Goal: Use online tool/utility: Utilize a website feature to perform a specific function

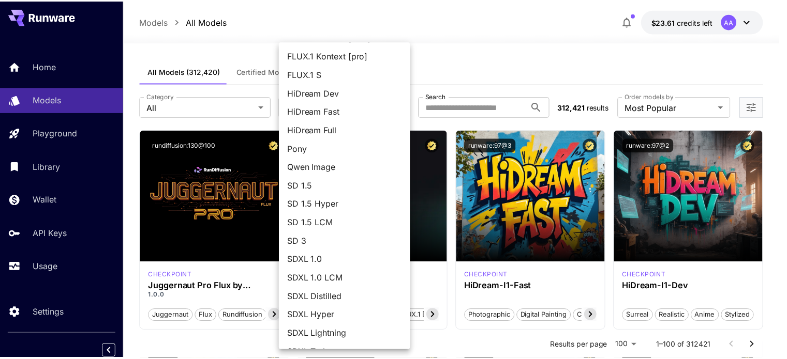
scroll to position [89, 0]
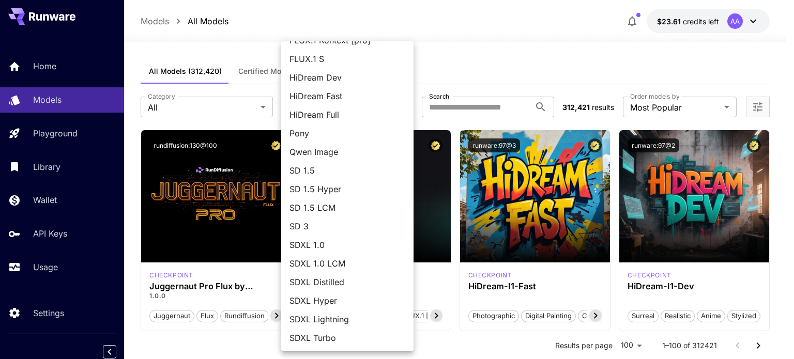
click at [338, 265] on span "SDXL 1.0 LCM" at bounding box center [348, 264] width 116 height 12
type input "*******"
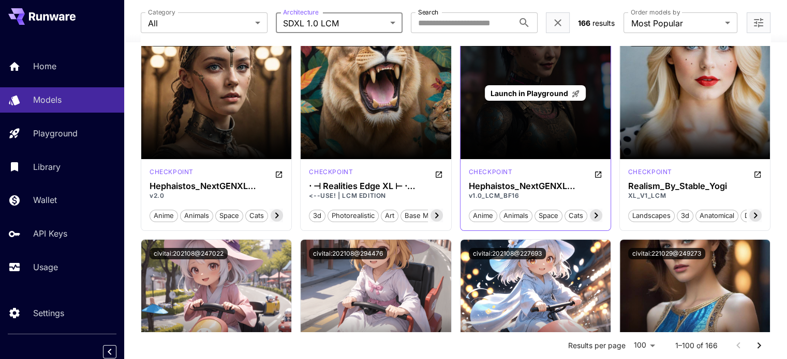
scroll to position [0, 0]
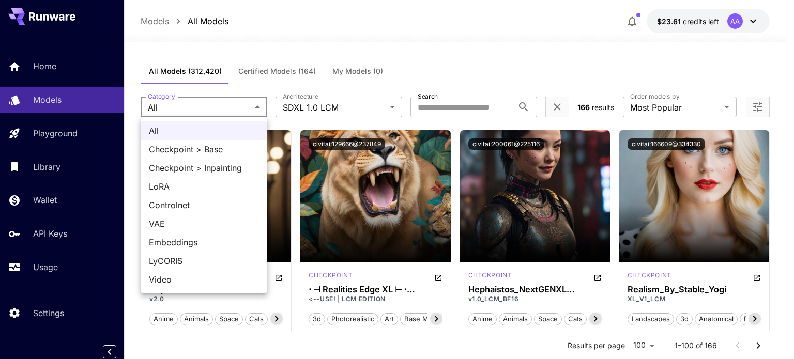
click at [163, 181] on span "LoRA" at bounding box center [204, 186] width 110 height 12
type input "****"
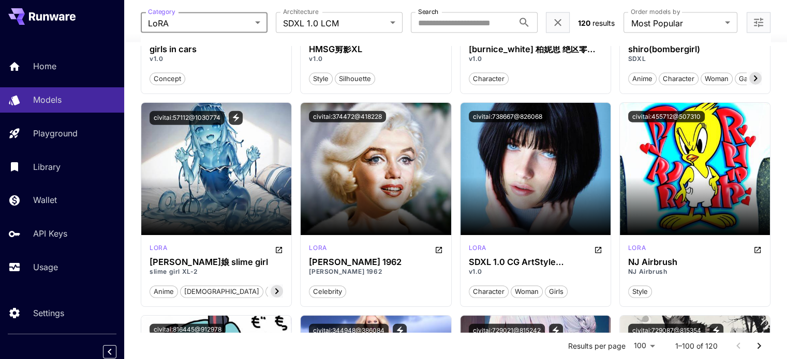
scroll to position [2379, 0]
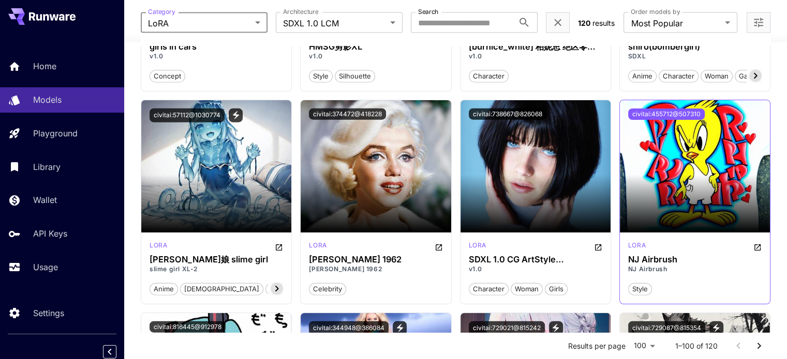
click at [647, 109] on button "civitai:455712@507310" at bounding box center [666, 114] width 77 height 11
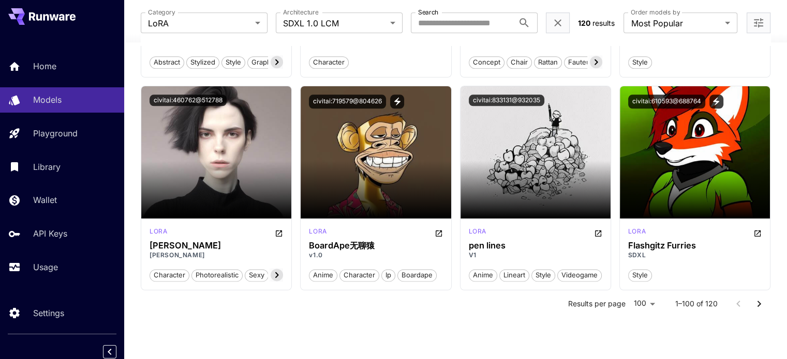
scroll to position [5157, 0]
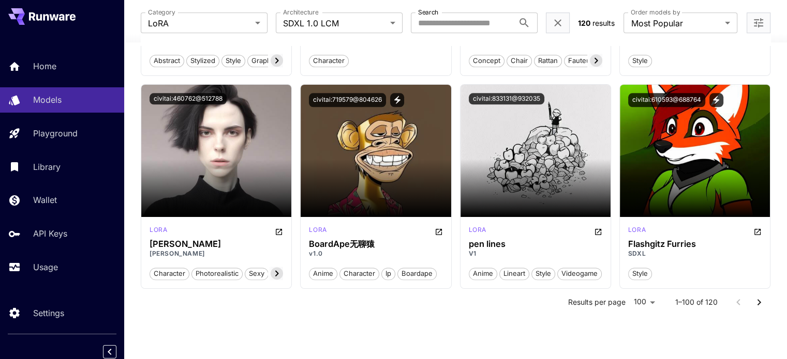
click at [757, 299] on icon "Go to next page" at bounding box center [758, 302] width 12 height 12
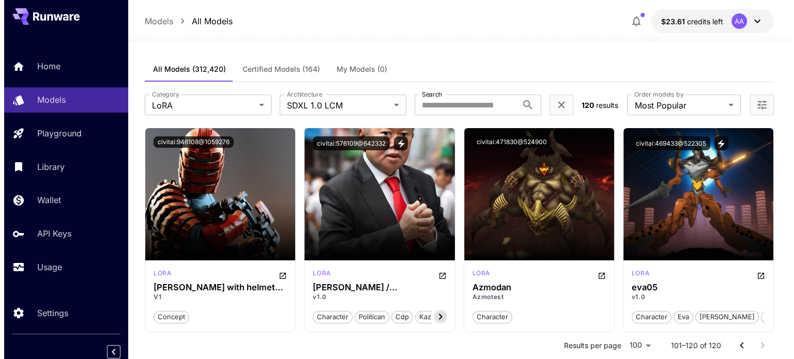
scroll to position [0, 0]
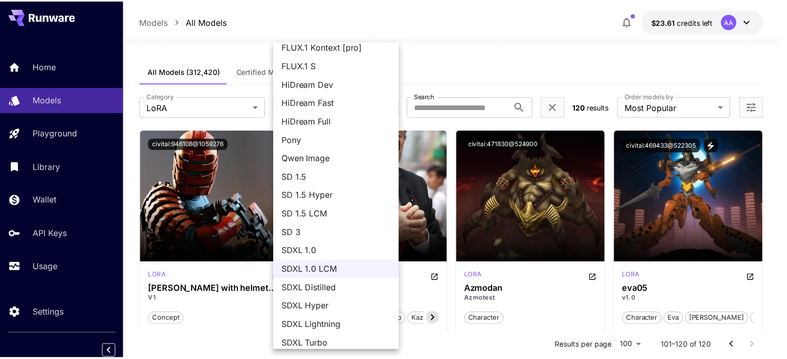
scroll to position [89, 0]
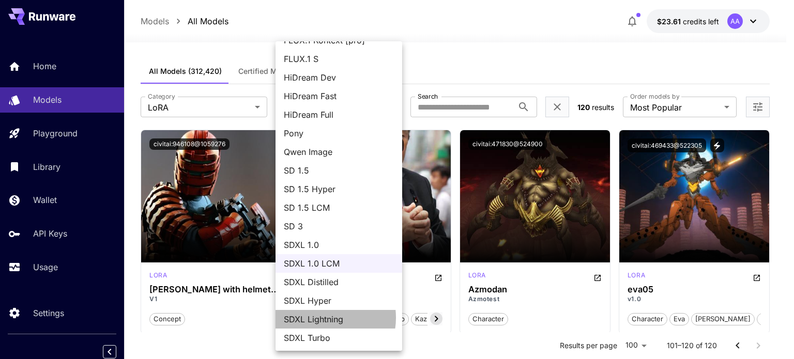
click at [323, 318] on span "SDXL Lightning" at bounding box center [339, 319] width 110 height 12
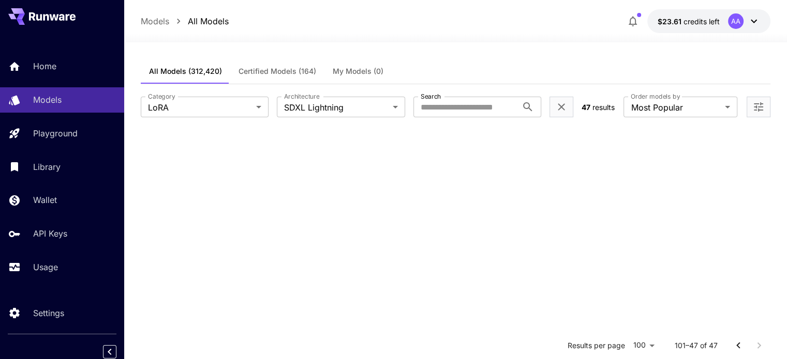
click at [554, 230] on section at bounding box center [455, 309] width 629 height 359
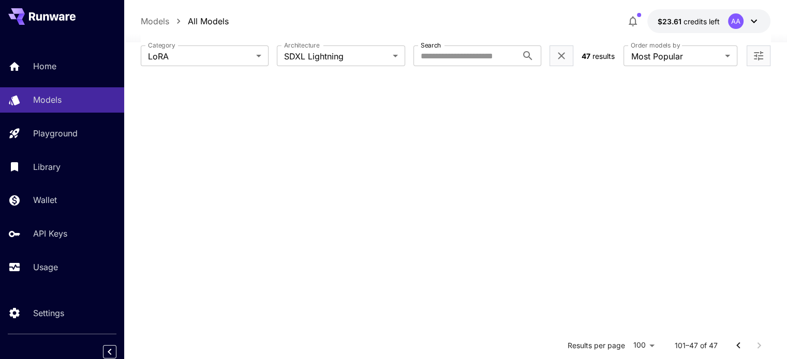
scroll to position [52, 0]
click at [741, 342] on icon "Go to previous page" at bounding box center [738, 346] width 12 height 12
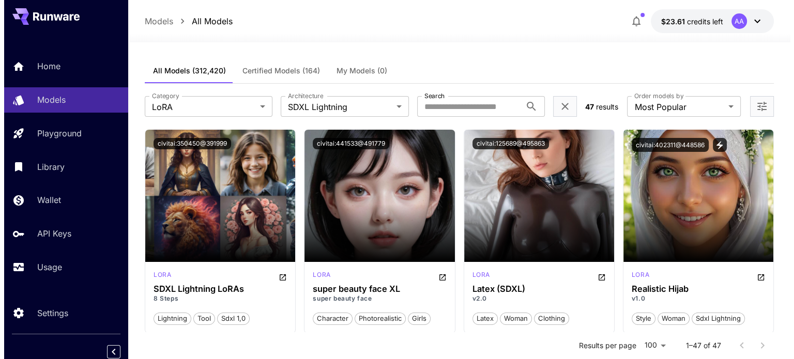
scroll to position [0, 0]
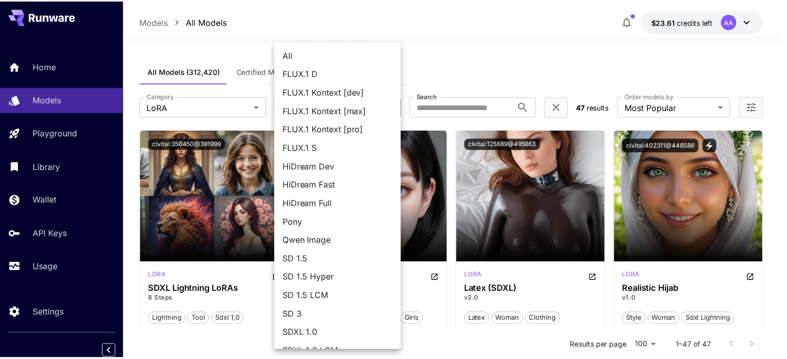
scroll to position [89, 0]
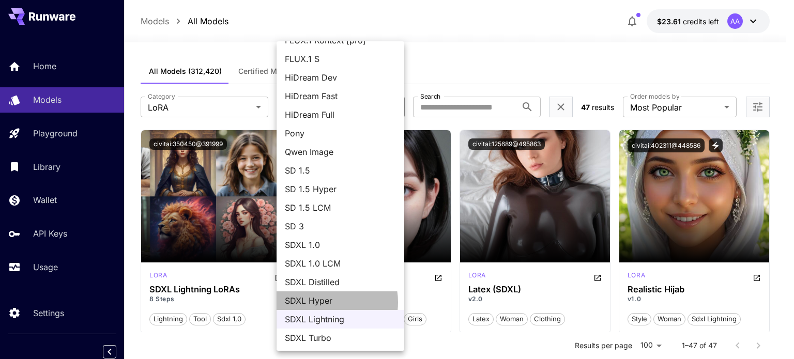
click at [325, 302] on span "SDXL Hyper" at bounding box center [340, 301] width 111 height 12
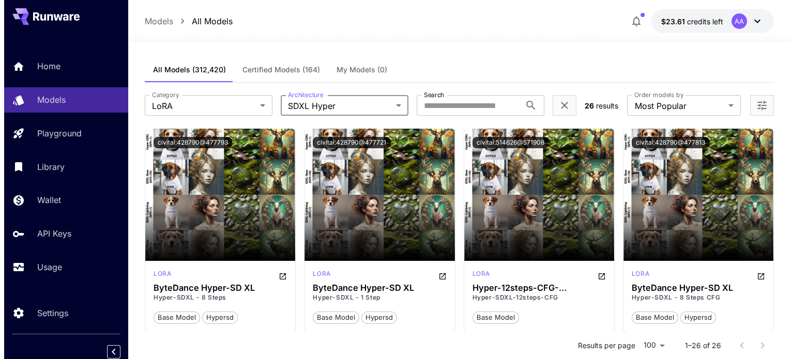
scroll to position [0, 0]
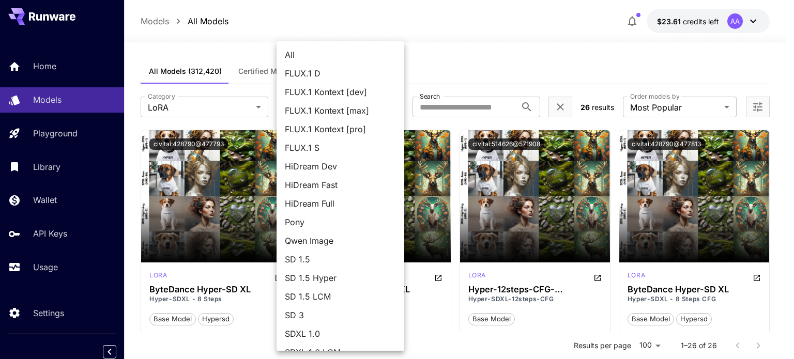
scroll to position [89, 0]
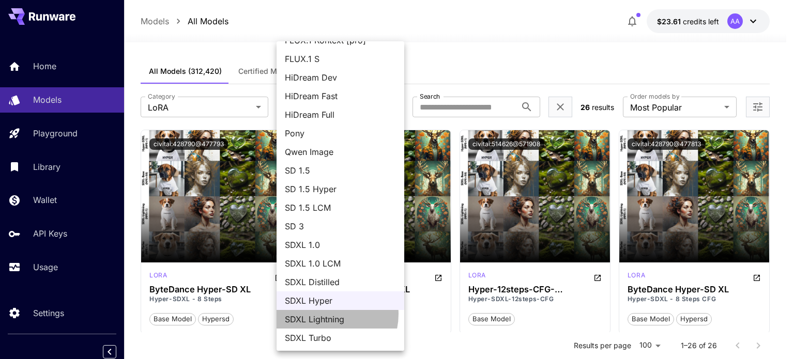
click at [327, 314] on span "SDXL Lightning" at bounding box center [340, 319] width 111 height 12
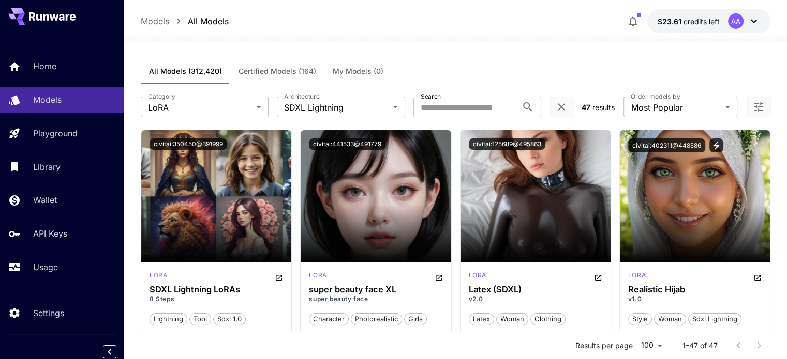
click at [316, 117] on div "**********" at bounding box center [455, 107] width 629 height 46
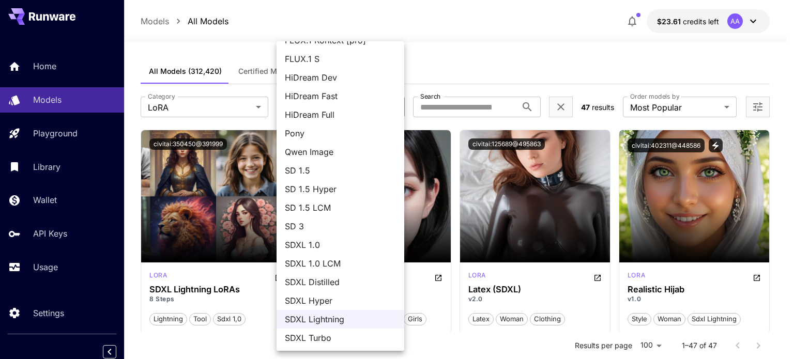
click at [312, 339] on span "SDXL Turbo" at bounding box center [340, 338] width 111 height 12
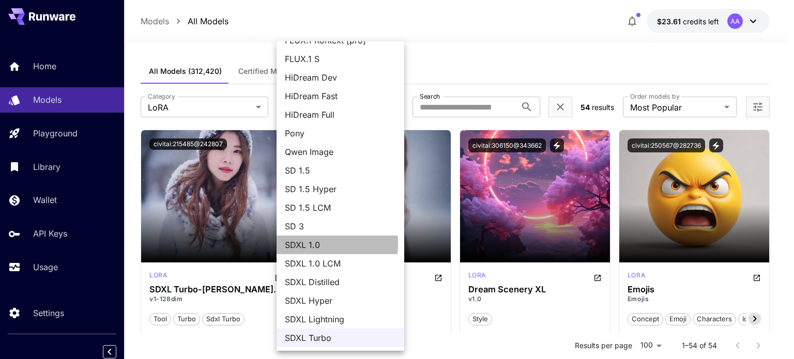
click at [319, 243] on span "SDXL 1.0" at bounding box center [340, 245] width 111 height 12
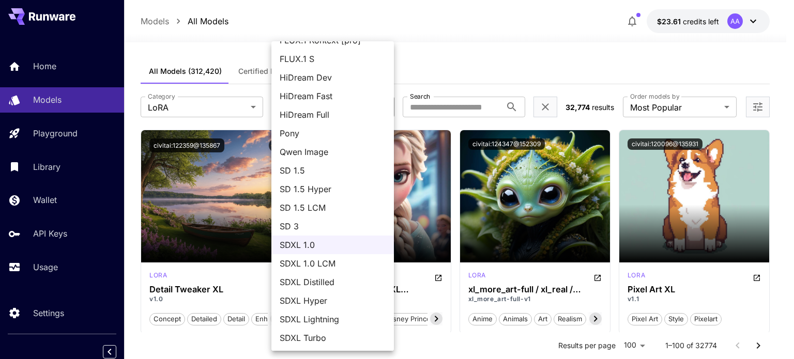
click at [293, 264] on span "SDXL 1.0 LCM" at bounding box center [333, 264] width 106 height 12
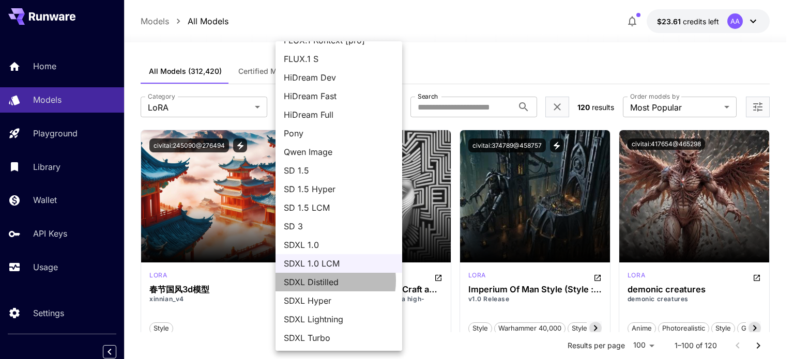
click at [324, 280] on span "SDXL Distilled" at bounding box center [339, 282] width 110 height 12
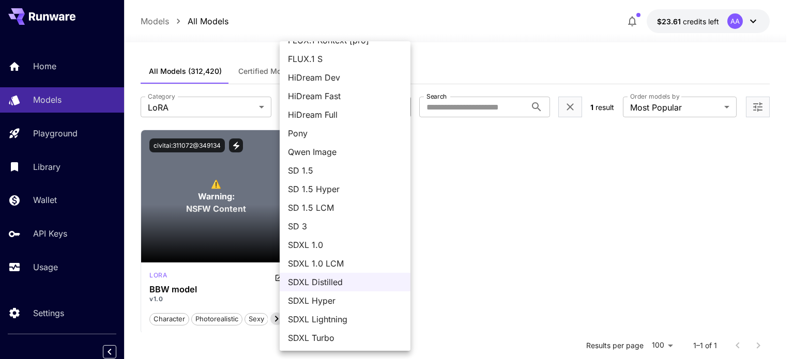
click at [370, 109] on body "**********" at bounding box center [397, 273] width 794 height 547
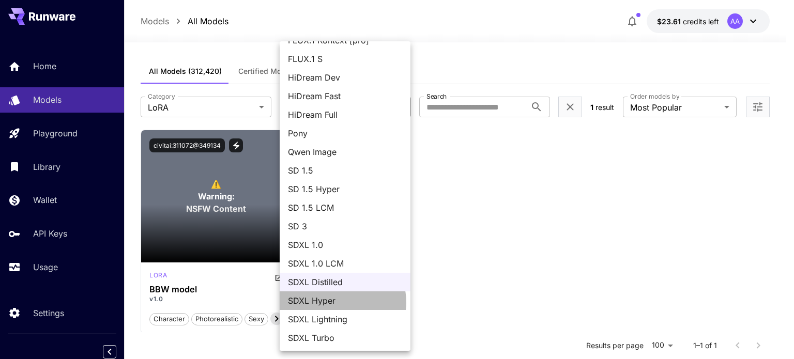
click at [342, 302] on span "SDXL Hyper" at bounding box center [345, 301] width 114 height 12
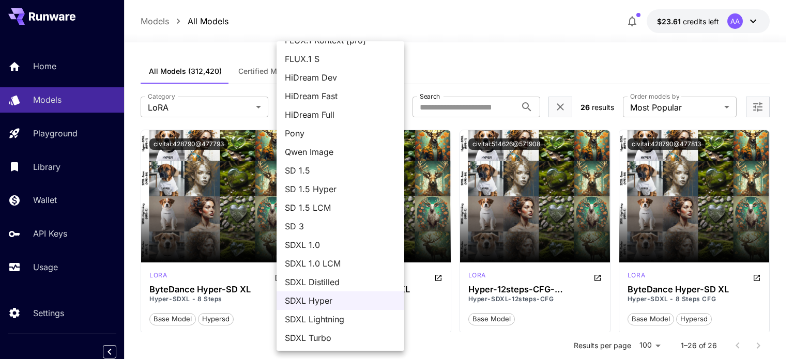
click at [335, 316] on span "SDXL Lightning" at bounding box center [340, 319] width 111 height 12
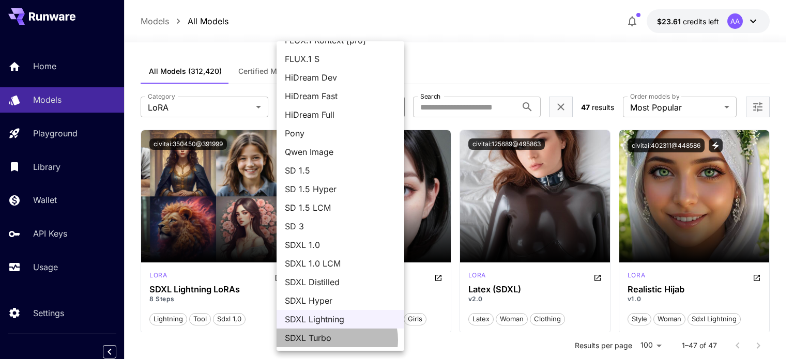
click at [337, 339] on span "SDXL Turbo" at bounding box center [340, 338] width 111 height 12
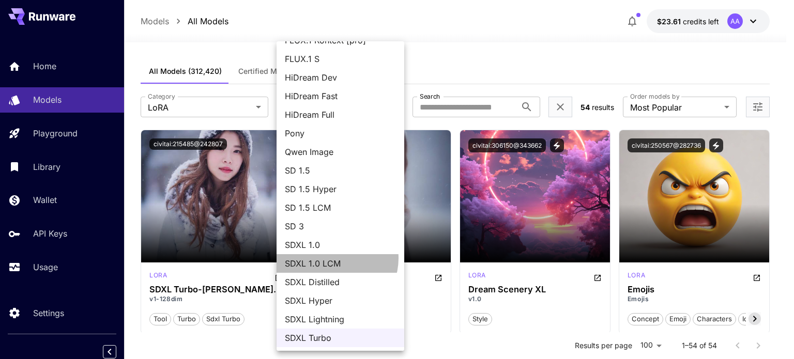
click at [334, 258] on span "SDXL 1.0 LCM" at bounding box center [340, 264] width 111 height 12
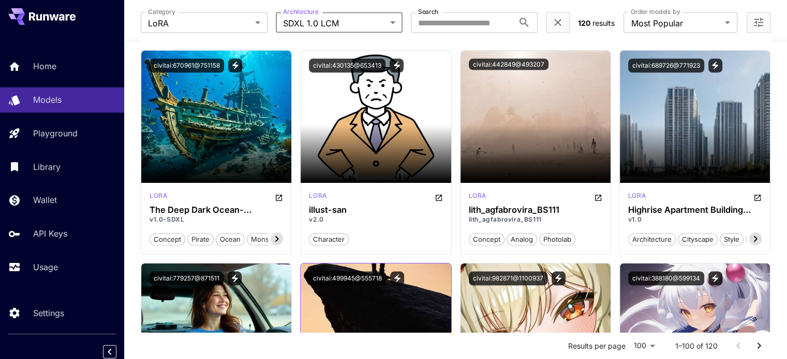
scroll to position [1965, 0]
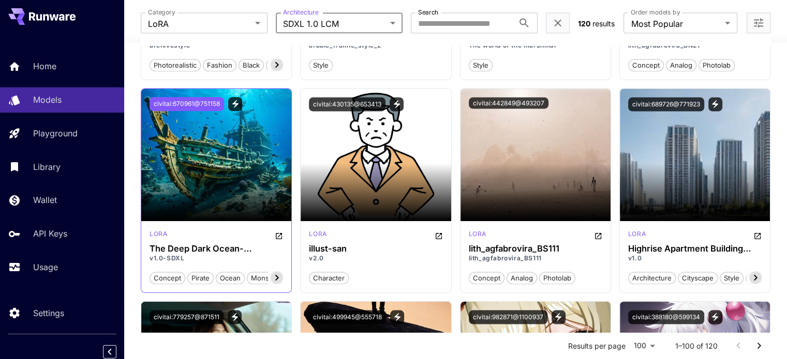
click at [182, 102] on button "civitai:670961@751158" at bounding box center [186, 104] width 74 height 14
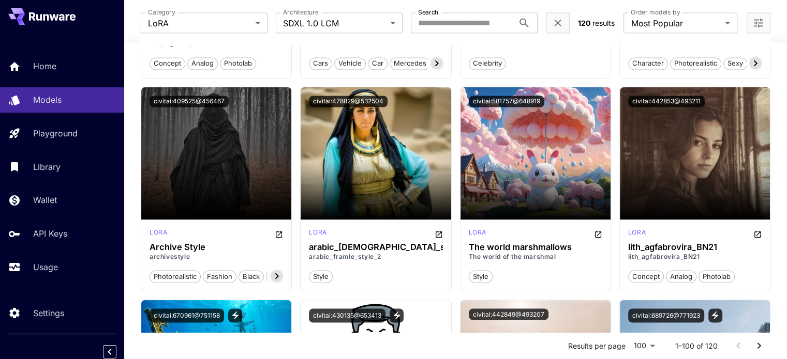
scroll to position [1706, 0]
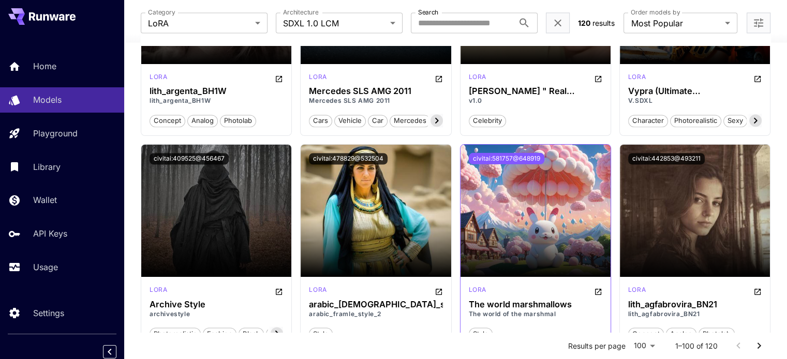
click at [523, 153] on button "civitai:581757@648919" at bounding box center [506, 158] width 75 height 11
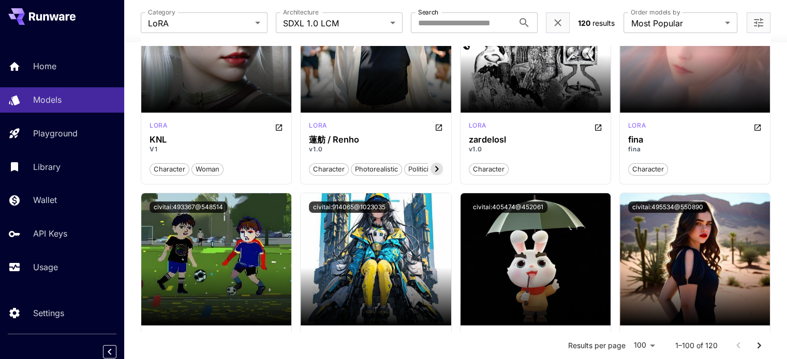
scroll to position [4033, 0]
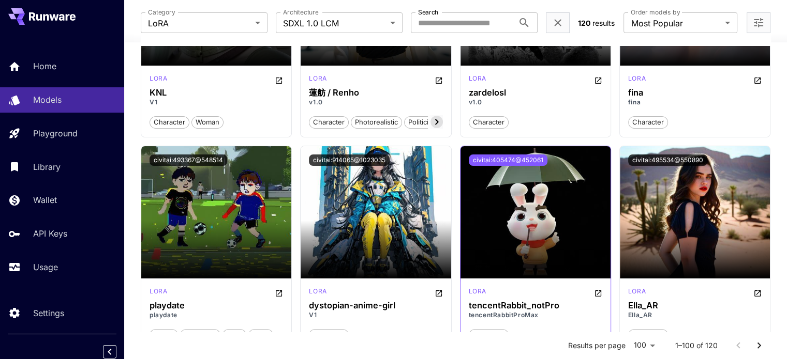
click at [494, 157] on button "civitai:405474@452061" at bounding box center [508, 160] width 79 height 11
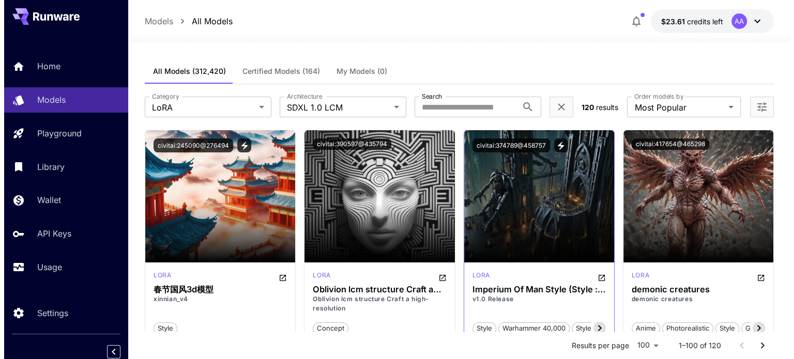
scroll to position [0, 0]
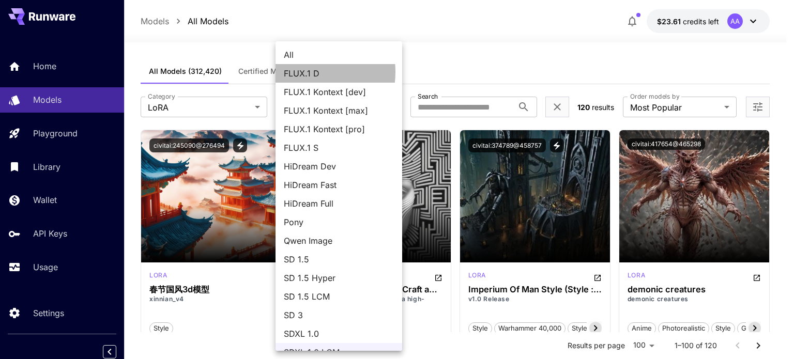
click at [298, 72] on span "FLUX.1 D" at bounding box center [339, 73] width 110 height 12
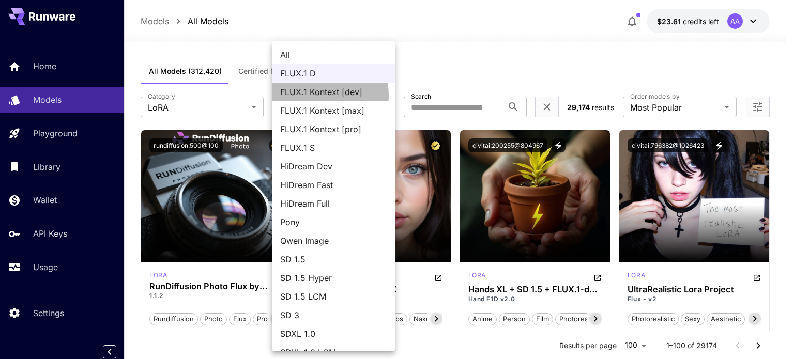
click at [315, 95] on span "FLUX.1 Kontext [dev]" at bounding box center [333, 92] width 107 height 12
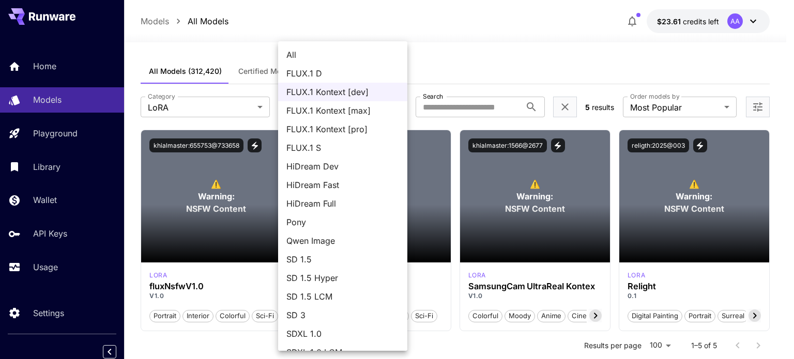
click at [319, 105] on body "**********" at bounding box center [397, 299] width 794 height 599
click at [323, 126] on span "FLUX.1 Kontext [pro]" at bounding box center [342, 129] width 113 height 12
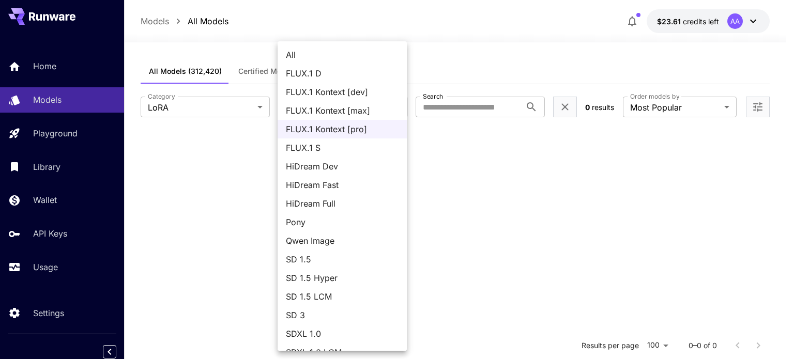
click at [314, 110] on body "**********" at bounding box center [397, 273] width 794 height 547
click at [317, 115] on span "FLUX.1 Kontext [max]" at bounding box center [342, 110] width 113 height 12
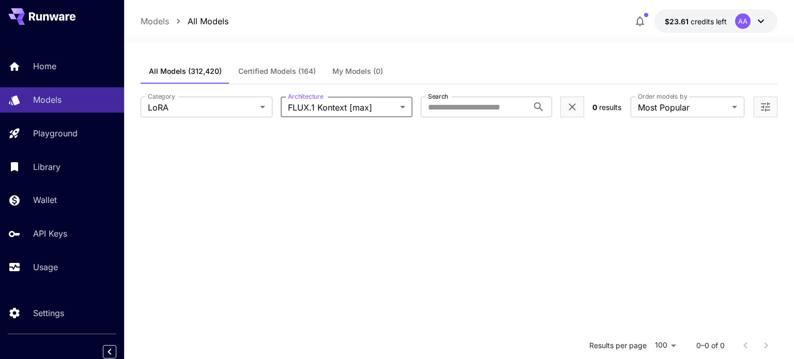
click at [314, 105] on body "**********" at bounding box center [397, 273] width 794 height 547
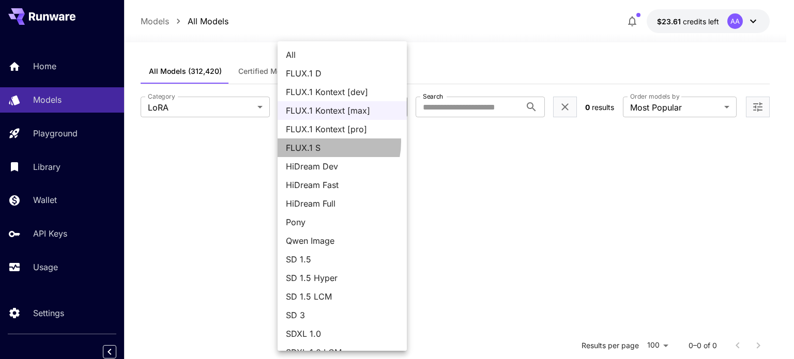
click at [322, 142] on span "FLUX.1 S" at bounding box center [342, 148] width 113 height 12
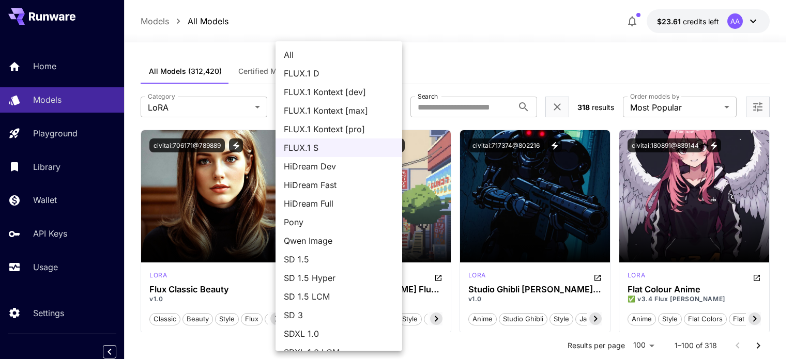
click at [314, 76] on span "FLUX.1 D" at bounding box center [339, 73] width 110 height 12
type input "******"
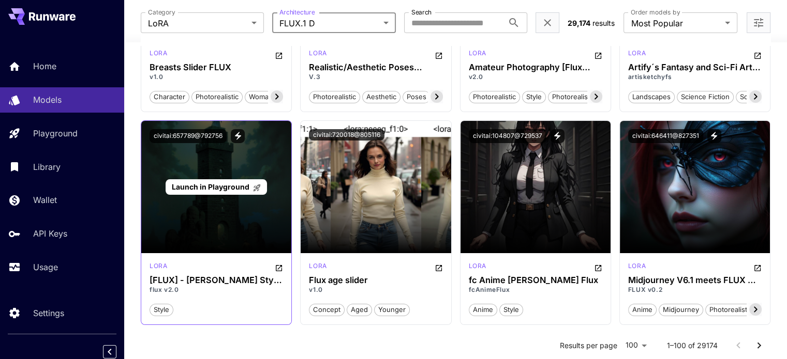
scroll to position [3620, 0]
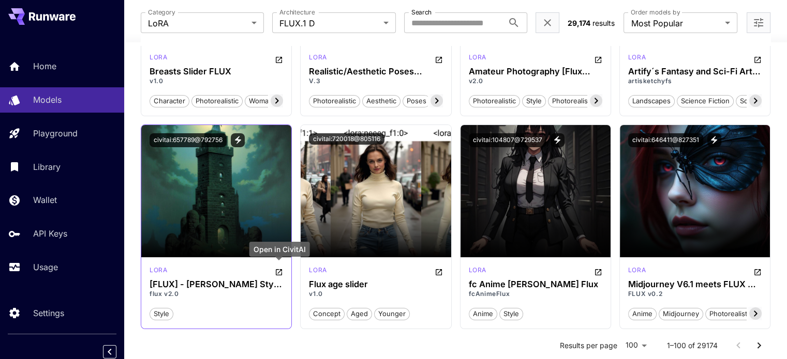
click at [280, 273] on icon "Open in CivitAI" at bounding box center [279, 272] width 8 height 8
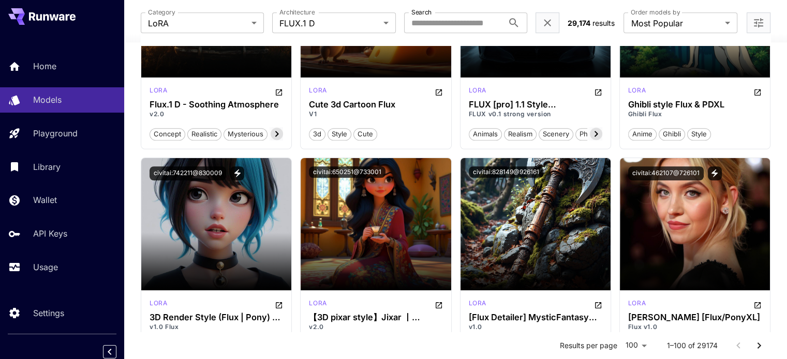
scroll to position [4654, 0]
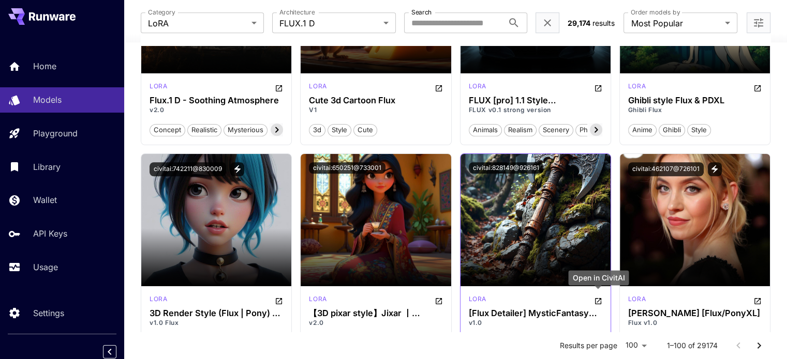
click at [601, 299] on icon "Open in CivitAI" at bounding box center [598, 301] width 8 height 8
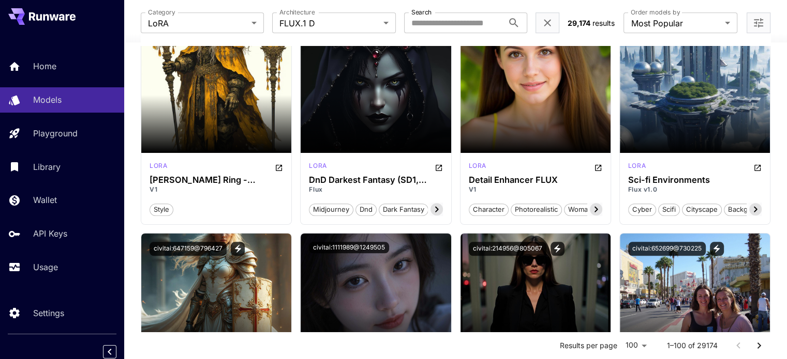
scroll to position [5016, 0]
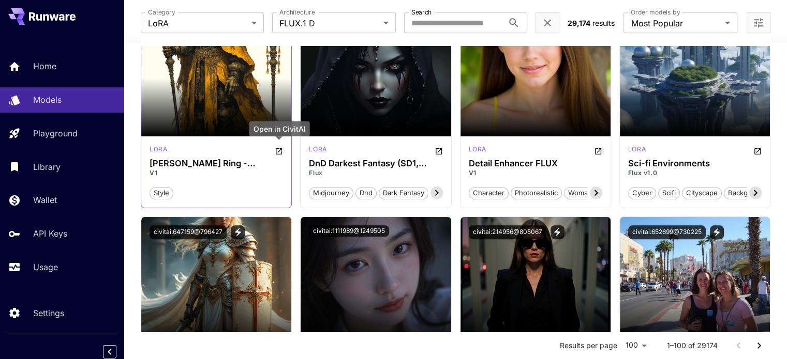
click at [279, 147] on icon "Open in CivitAI" at bounding box center [279, 151] width 8 height 8
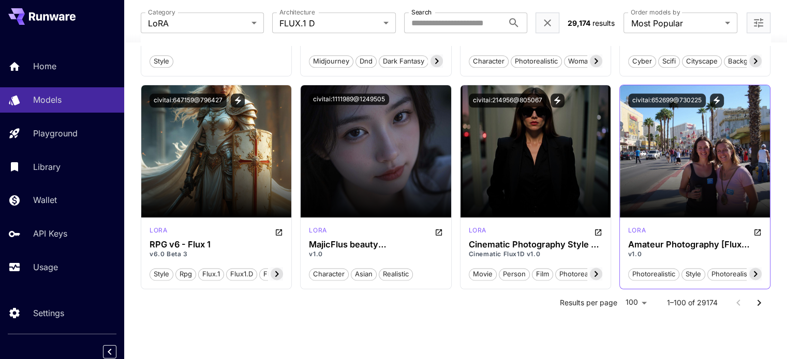
scroll to position [5148, 0]
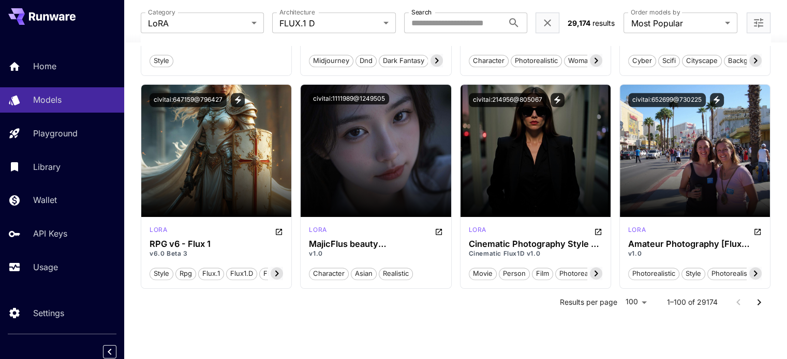
click at [767, 304] on button "Go to next page" at bounding box center [758, 302] width 21 height 21
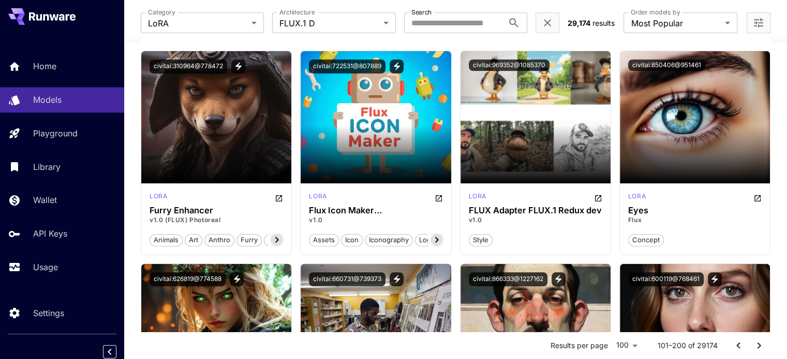
scroll to position [4757, 0]
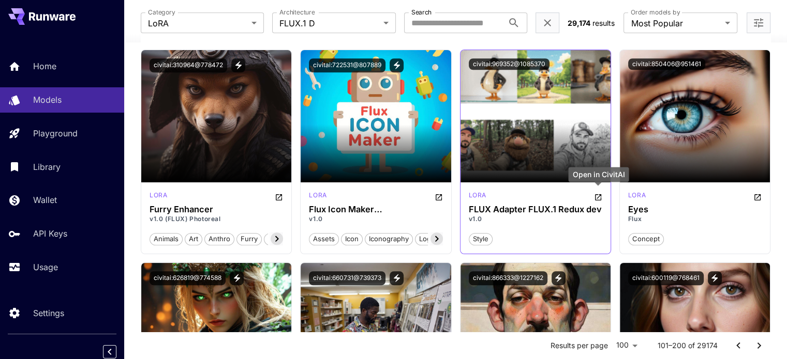
click at [597, 195] on icon "Open in CivitAI" at bounding box center [598, 197] width 8 height 8
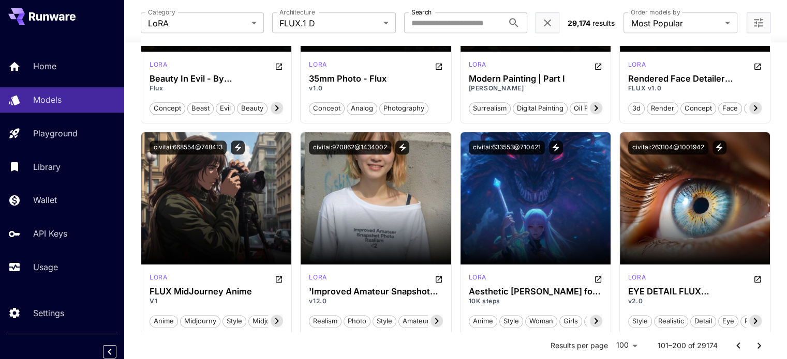
scroll to position [5119, 0]
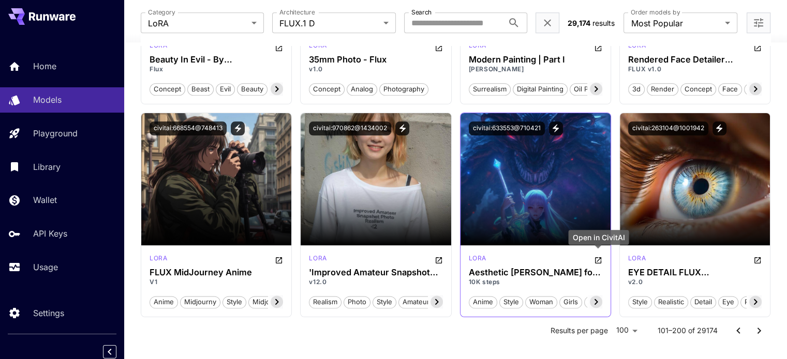
click at [596, 262] on icon "Open in CivitAI" at bounding box center [598, 261] width 6 height 6
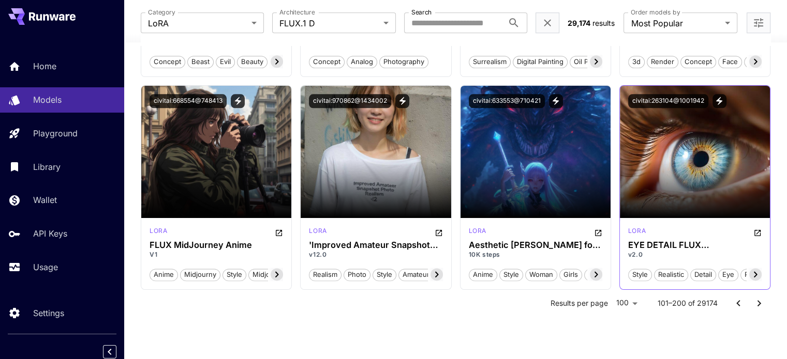
scroll to position [5148, 0]
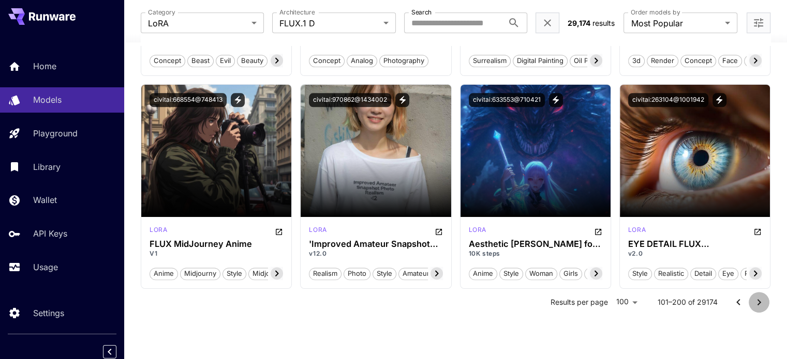
click at [760, 297] on icon "Go to next page" at bounding box center [758, 302] width 12 height 12
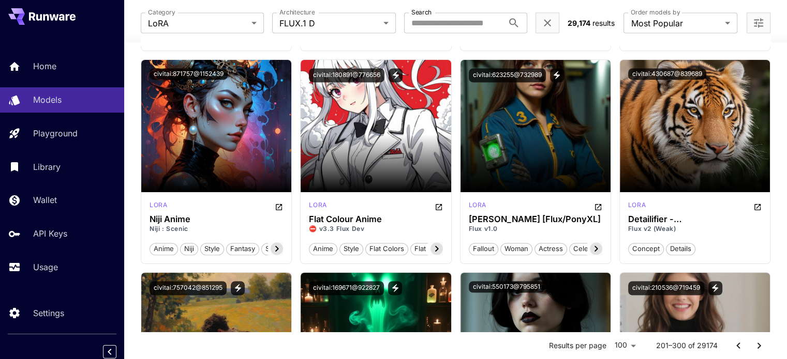
scroll to position [1551, 0]
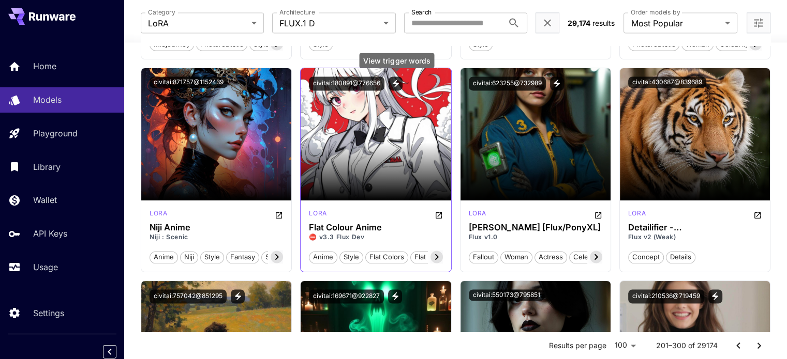
click at [397, 80] on icon "View trigger words" at bounding box center [395, 83] width 9 height 9
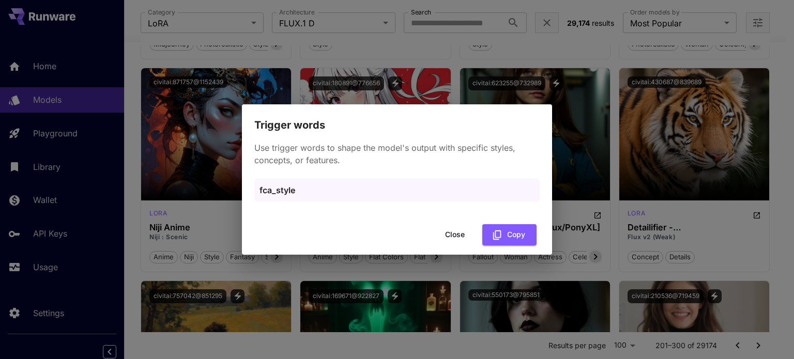
click at [444, 233] on button "Close" at bounding box center [455, 234] width 47 height 21
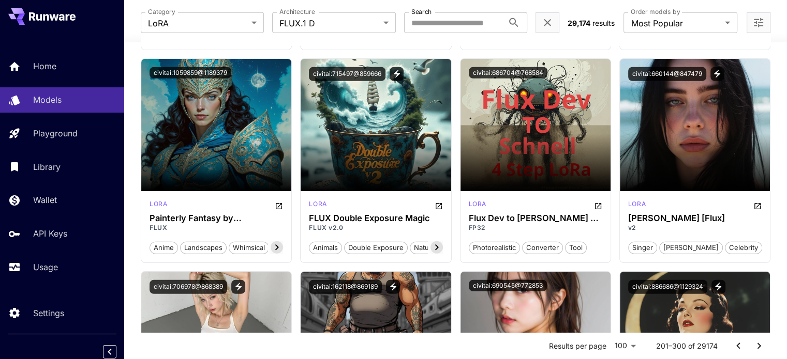
scroll to position [2844, 0]
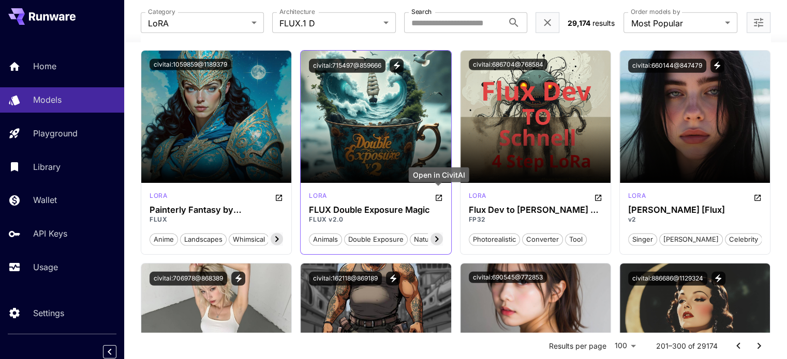
click at [440, 194] on icon "Open in CivitAI" at bounding box center [438, 198] width 8 height 8
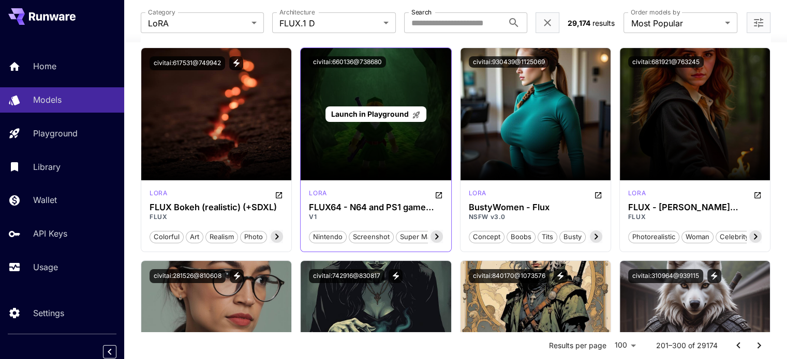
scroll to position [3672, 0]
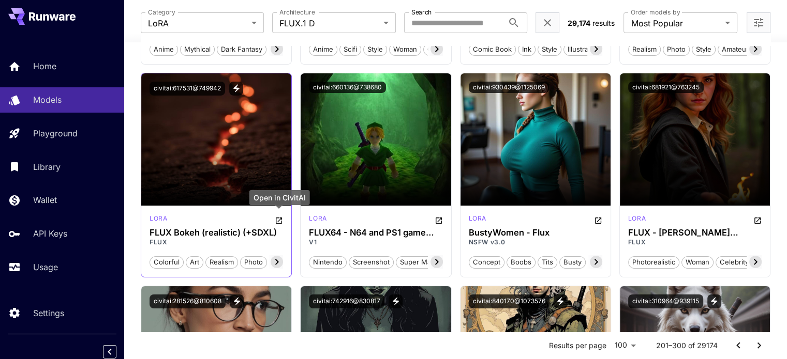
click at [280, 220] on icon "Open in CivitAI" at bounding box center [279, 221] width 8 height 8
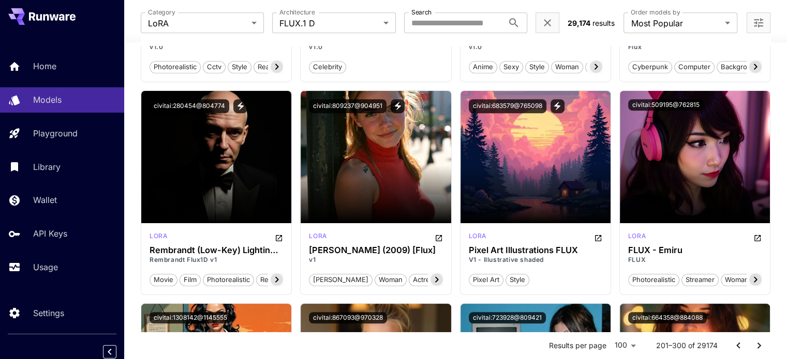
scroll to position [4499, 0]
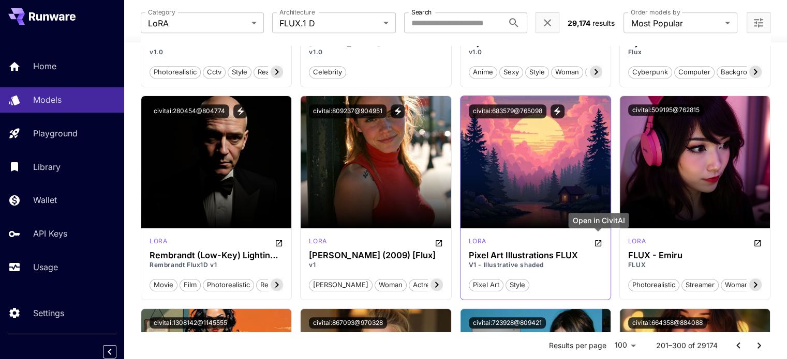
click at [597, 243] on icon "Open in CivitAI" at bounding box center [598, 243] width 8 height 8
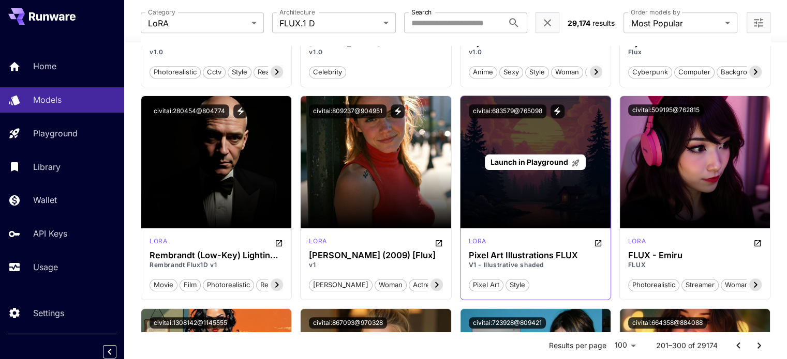
click at [558, 158] on span "Launch in Playground" at bounding box center [529, 162] width 78 height 9
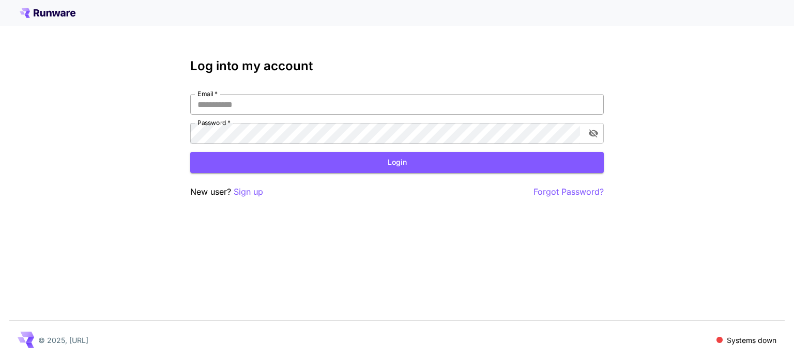
click at [432, 97] on input "Email   *" at bounding box center [397, 104] width 414 height 21
type input "**********"
click at [318, 155] on button "Login" at bounding box center [397, 162] width 414 height 21
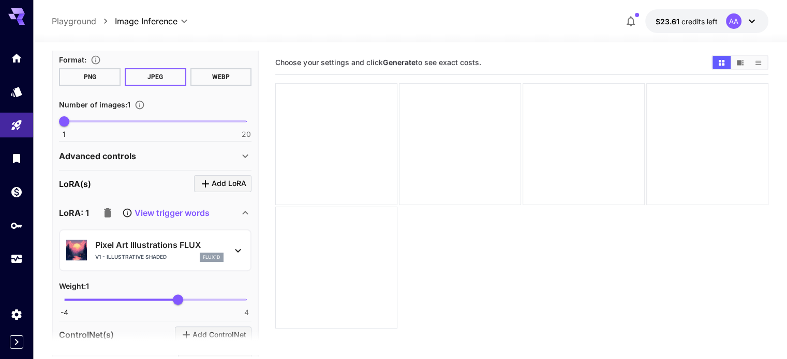
click at [99, 70] on button "PNG" at bounding box center [90, 77] width 62 height 18
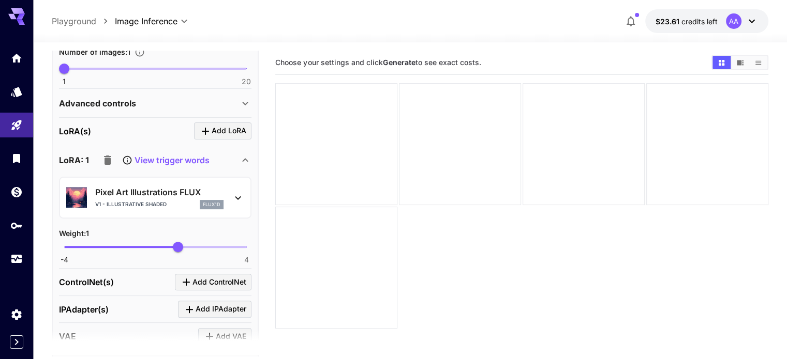
scroll to position [342, 0]
click at [162, 159] on p "View trigger words" at bounding box center [171, 161] width 75 height 12
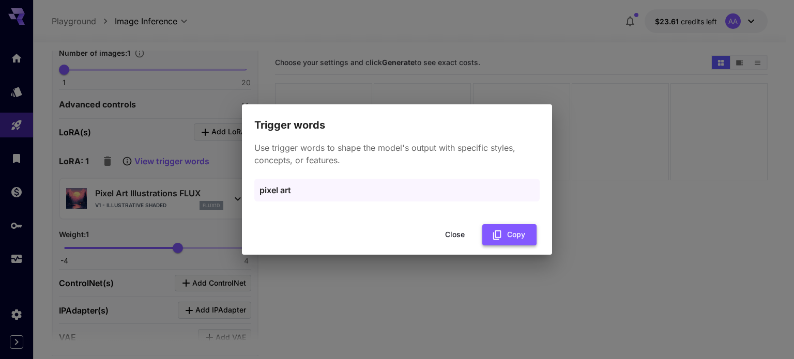
click at [516, 233] on button "Copy" at bounding box center [509, 234] width 54 height 21
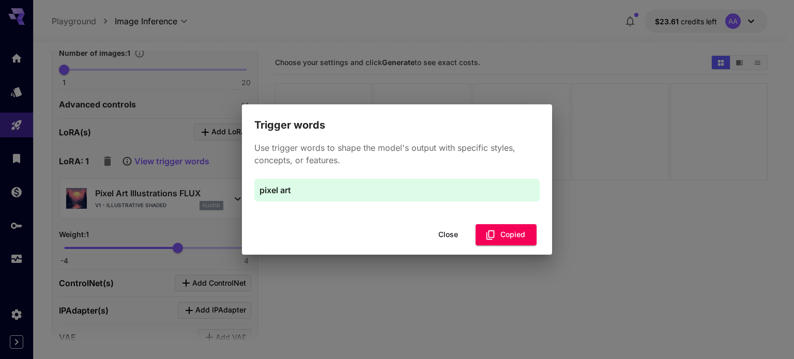
click at [446, 234] on button "Close" at bounding box center [448, 234] width 47 height 21
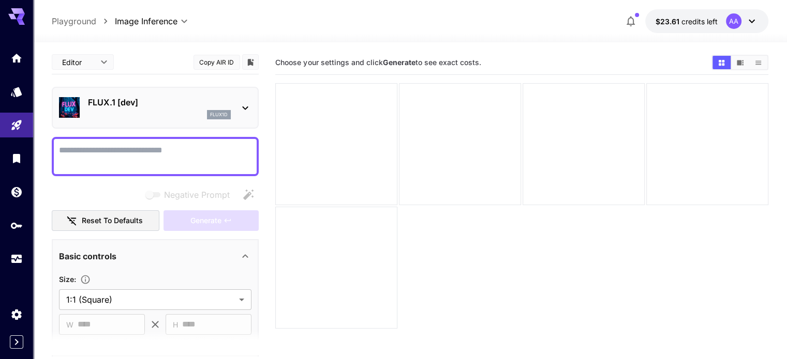
scroll to position [0, 0]
click at [103, 146] on textarea "Negative Prompt" at bounding box center [155, 157] width 192 height 25
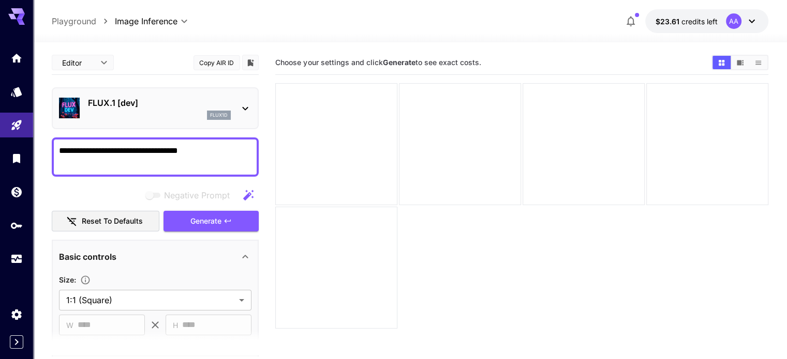
paste textarea "**********"
type textarea "**********"
click at [243, 191] on icon "button" at bounding box center [248, 195] width 12 height 12
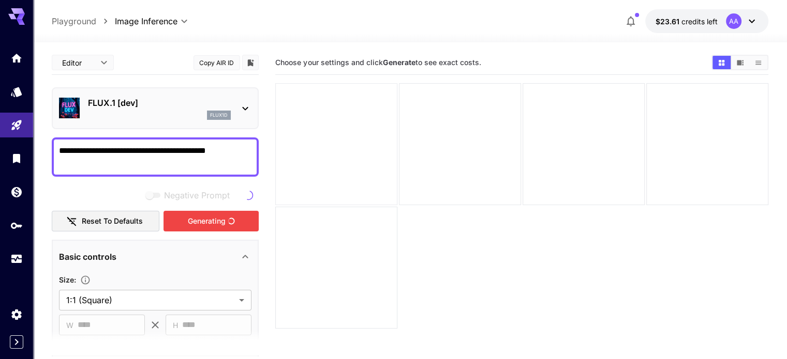
click at [293, 128] on div at bounding box center [336, 144] width 122 height 122
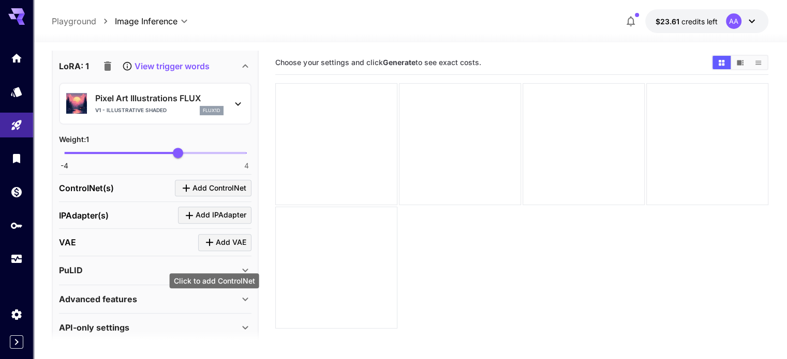
scroll to position [446, 0]
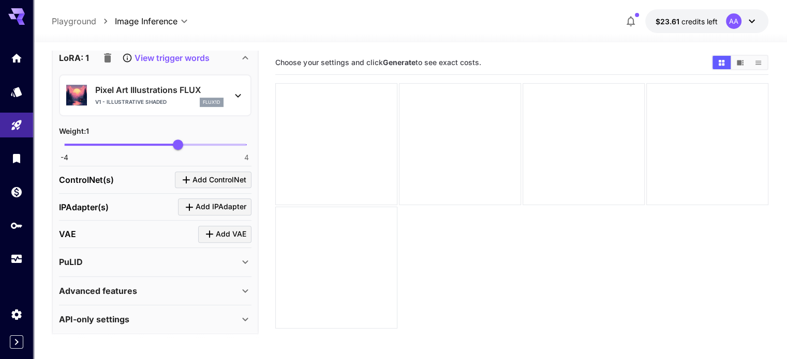
click at [246, 292] on icon at bounding box center [245, 291] width 12 height 12
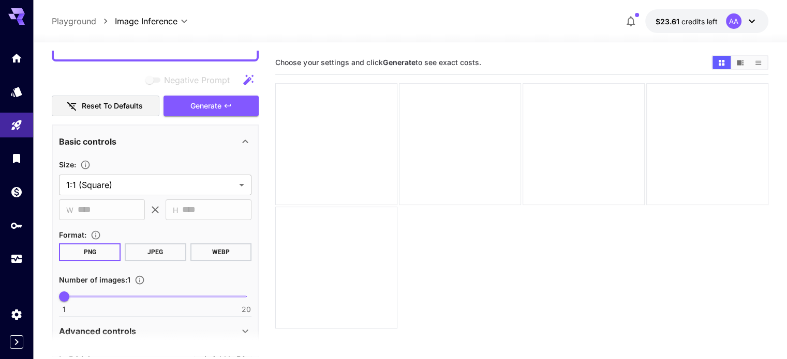
scroll to position [0, 0]
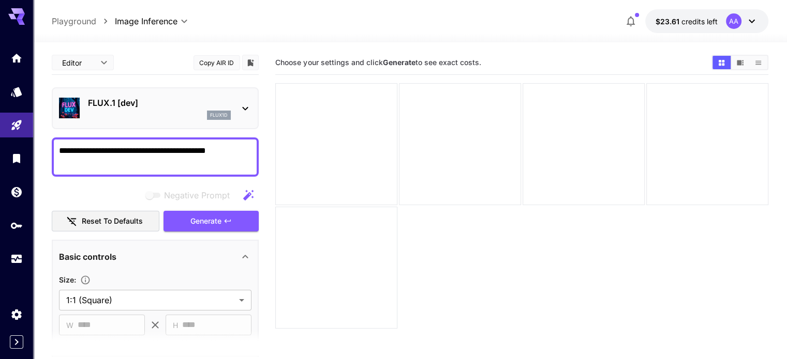
click at [406, 188] on section "Choose your settings and click Generate to see exact costs." at bounding box center [521, 230] width 492 height 359
click at [629, 24] on icon "button" at bounding box center [630, 22] width 8 height 10
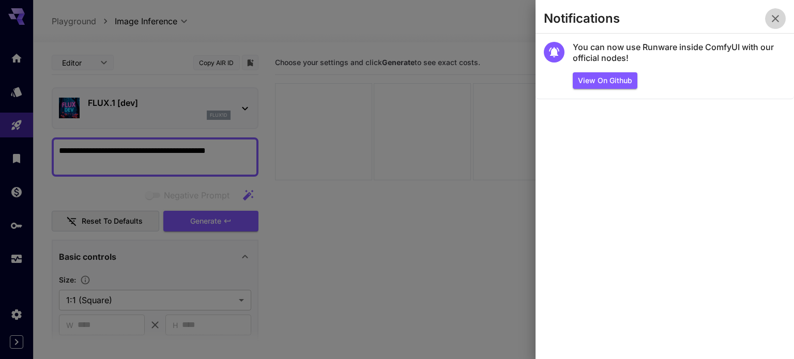
click at [774, 20] on icon "button" at bounding box center [775, 18] width 12 height 12
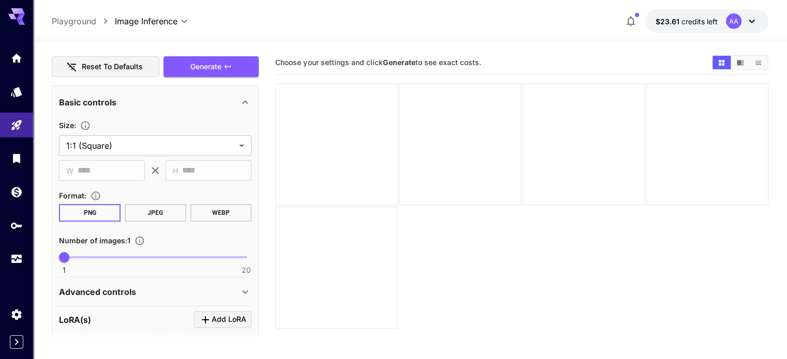
scroll to position [155, 0]
click at [318, 127] on div at bounding box center [336, 144] width 122 height 122
click at [420, 136] on div at bounding box center [460, 144] width 122 height 122
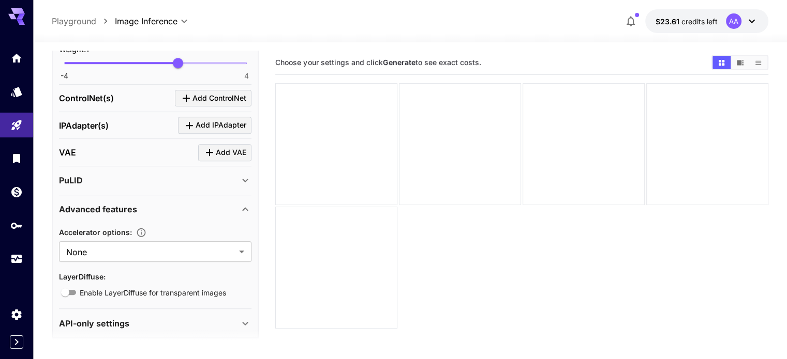
scroll to position [532, 0]
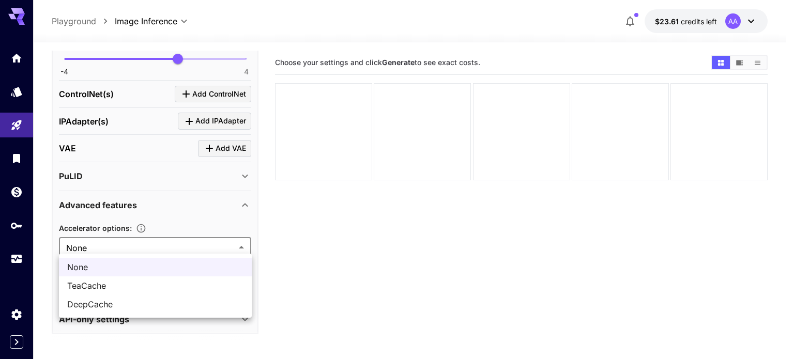
click at [167, 241] on body "**********" at bounding box center [397, 220] width 794 height 441
click at [157, 291] on span "TeaCache" at bounding box center [155, 286] width 176 height 12
type input "********"
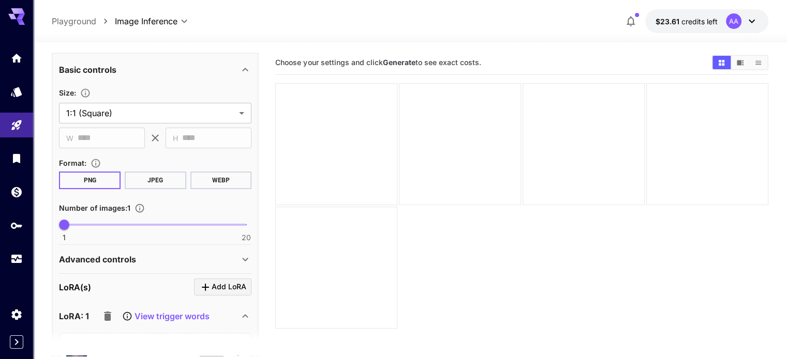
scroll to position [170, 0]
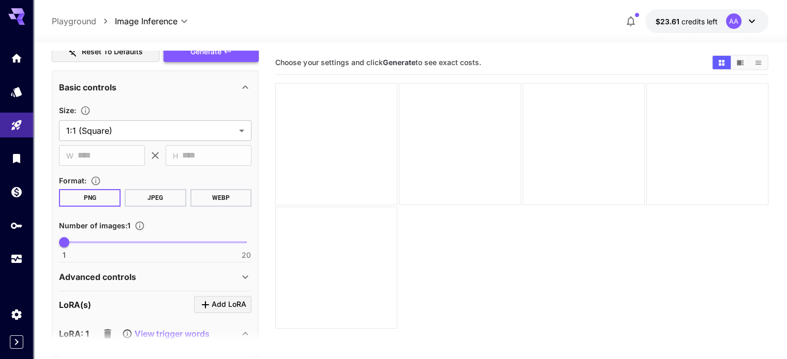
click at [217, 54] on span "Generate" at bounding box center [205, 52] width 31 height 13
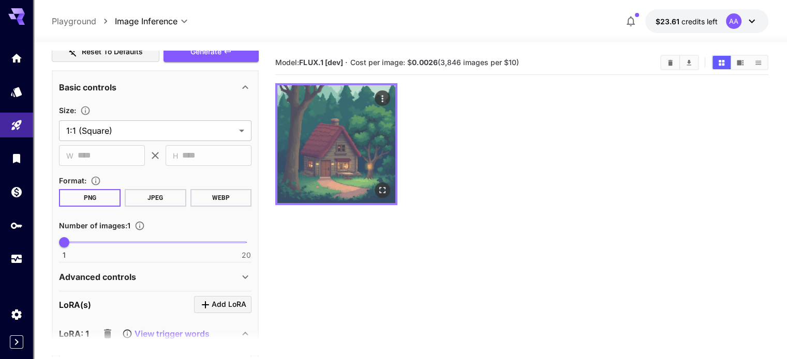
click at [331, 143] on img at bounding box center [336, 144] width 118 height 118
click at [374, 183] on div "Open in fullscreen" at bounding box center [382, 191] width 16 height 16
click at [374, 183] on button "Open in fullscreen" at bounding box center [382, 191] width 16 height 16
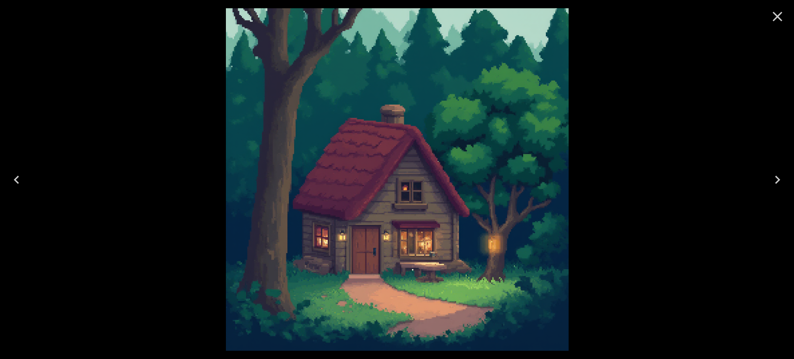
click at [775, 17] on icon "Close" at bounding box center [777, 16] width 17 height 17
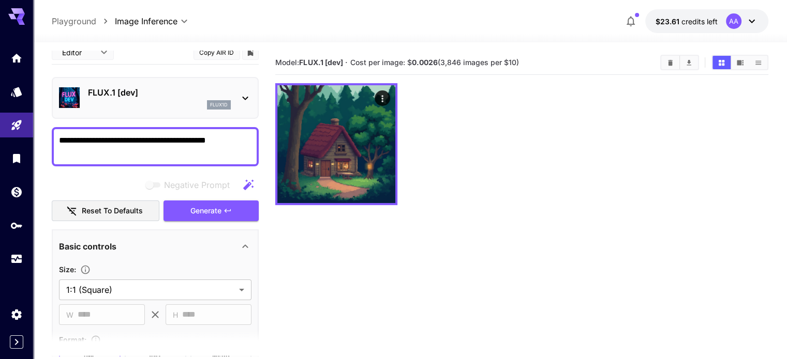
scroll to position [0, 0]
